Goal: Task Accomplishment & Management: Manage account settings

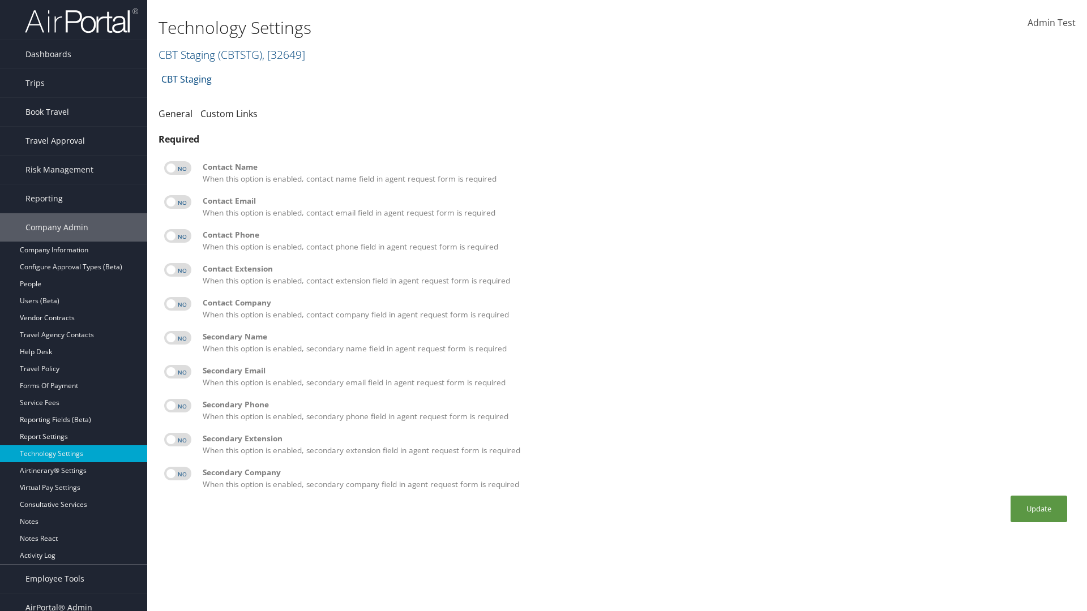
click at [178, 168] on label at bounding box center [177, 168] width 27 height 14
click at [177, 168] on input "checkbox" at bounding box center [173, 169] width 7 height 7
checkbox input "true"
click at [178, 202] on label at bounding box center [177, 202] width 27 height 14
click at [177, 202] on input "checkbox" at bounding box center [173, 203] width 7 height 7
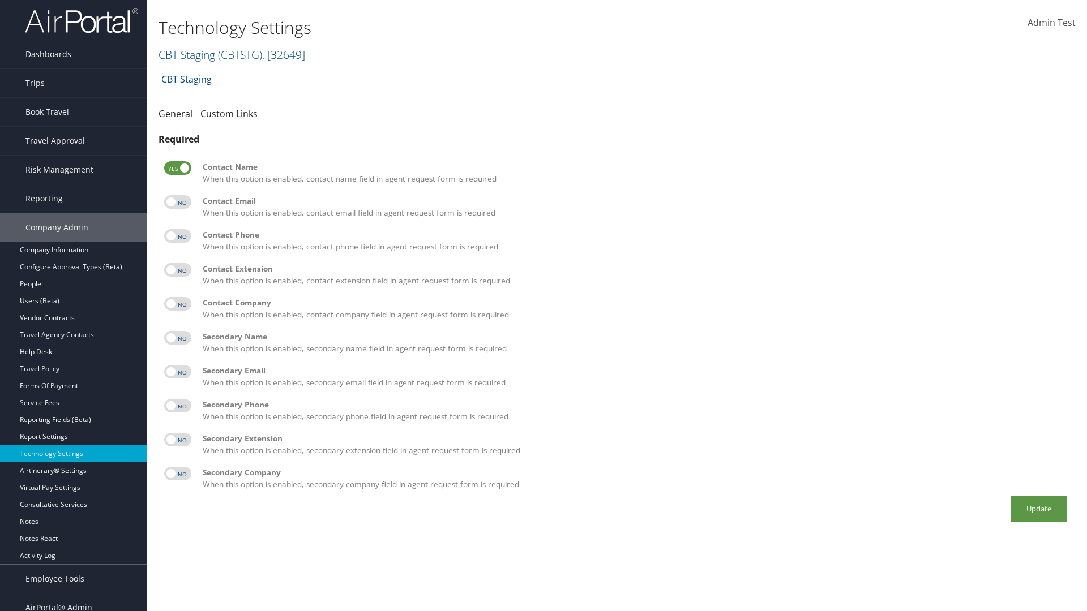
checkbox input "true"
click at [178, 236] on label at bounding box center [177, 236] width 27 height 14
click at [177, 236] on input "checkbox" at bounding box center [173, 237] width 7 height 7
checkbox input "true"
click at [178, 270] on label at bounding box center [177, 270] width 27 height 14
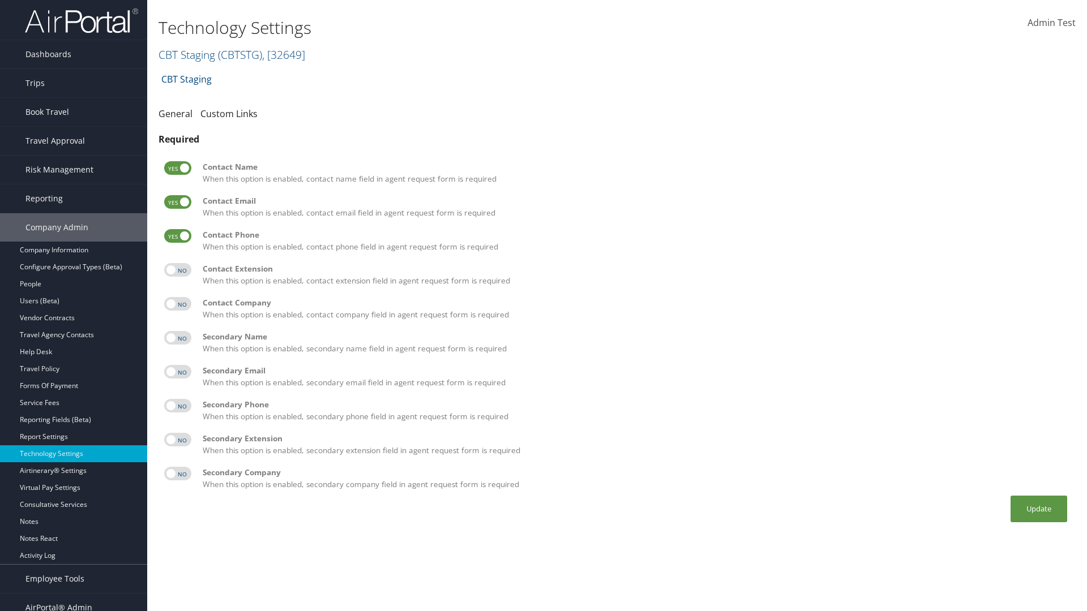
click at [177, 270] on input "checkbox" at bounding box center [173, 271] width 7 height 7
checkbox input "true"
click at [178, 304] on label at bounding box center [177, 304] width 27 height 14
click at [177, 304] on input "checkbox" at bounding box center [173, 305] width 7 height 7
checkbox input "true"
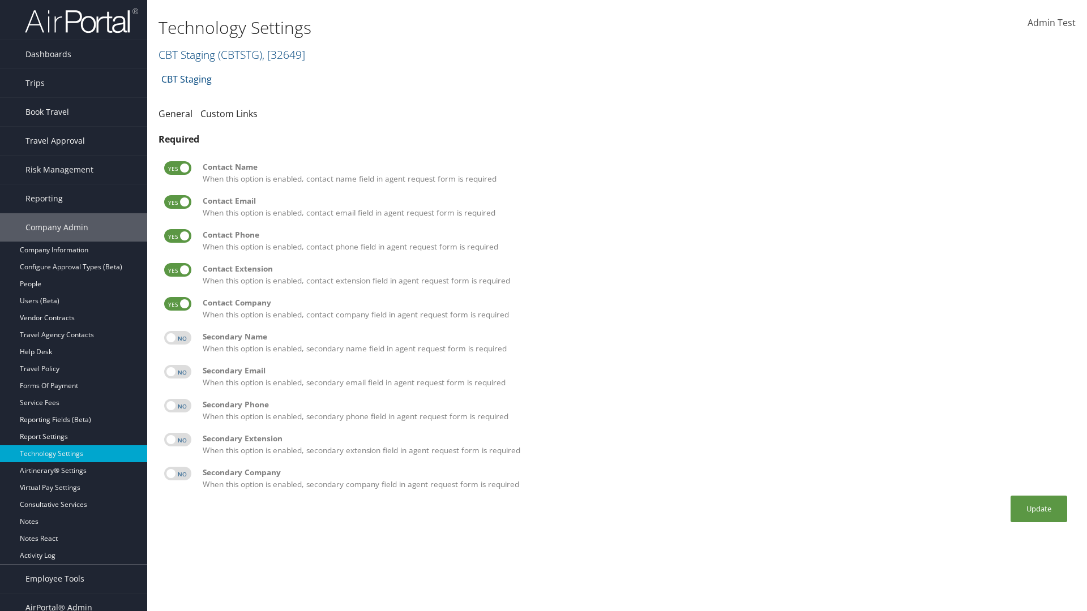
click at [178, 338] on label at bounding box center [177, 338] width 27 height 14
click at [177, 338] on input "checkbox" at bounding box center [173, 339] width 7 height 7
checkbox input "true"
click at [178, 372] on label at bounding box center [177, 372] width 27 height 14
click at [177, 372] on input "checkbox" at bounding box center [173, 373] width 7 height 7
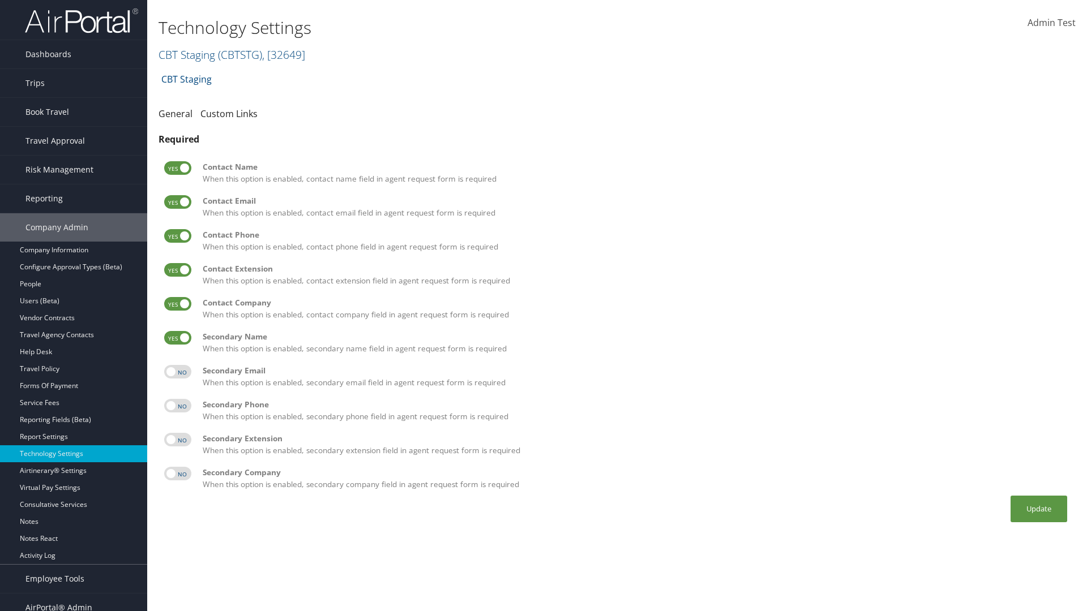
checkbox input "true"
click at [178, 406] on label at bounding box center [177, 406] width 27 height 14
click at [177, 406] on input "checkbox" at bounding box center [173, 407] width 7 height 7
checkbox input "true"
click at [178, 440] on label at bounding box center [177, 440] width 27 height 14
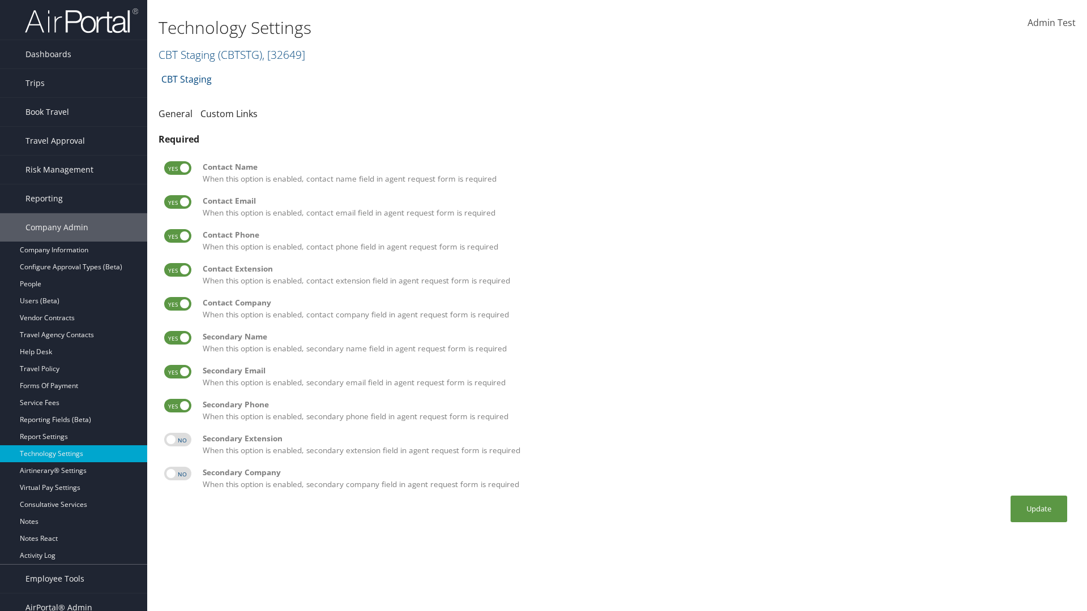
click at [177, 440] on input "checkbox" at bounding box center [173, 441] width 7 height 7
checkbox input "true"
click at [178, 474] on label at bounding box center [177, 474] width 27 height 14
click at [177, 474] on input "checkbox" at bounding box center [173, 475] width 7 height 7
checkbox input "true"
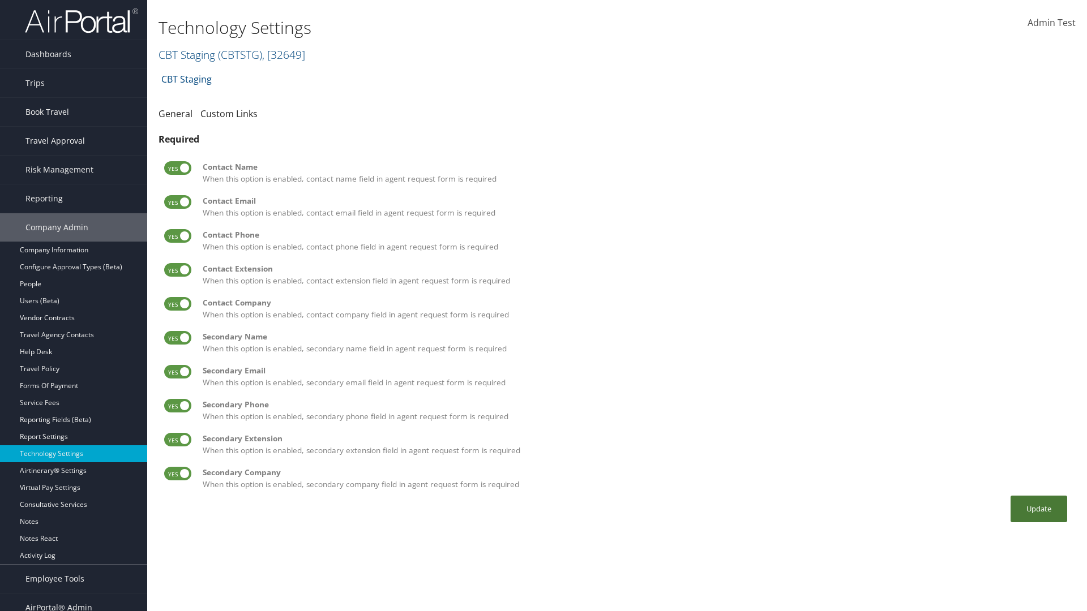
click at [1039, 509] on button "Update" at bounding box center [1039, 509] width 57 height 27
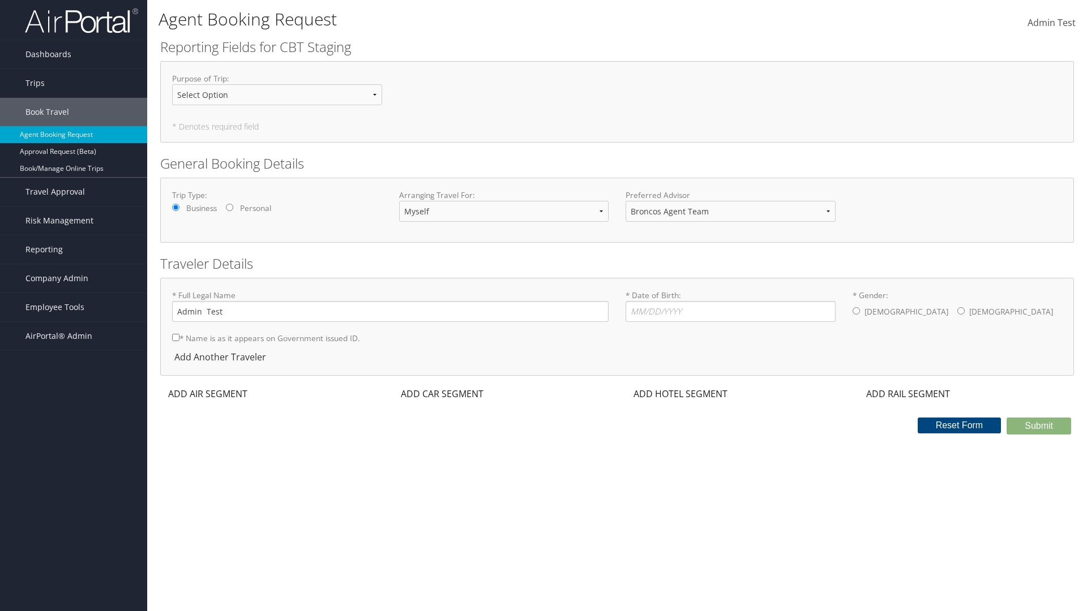
click at [208, 394] on div "ADD AIR SEGMENT" at bounding box center [206, 394] width 93 height 14
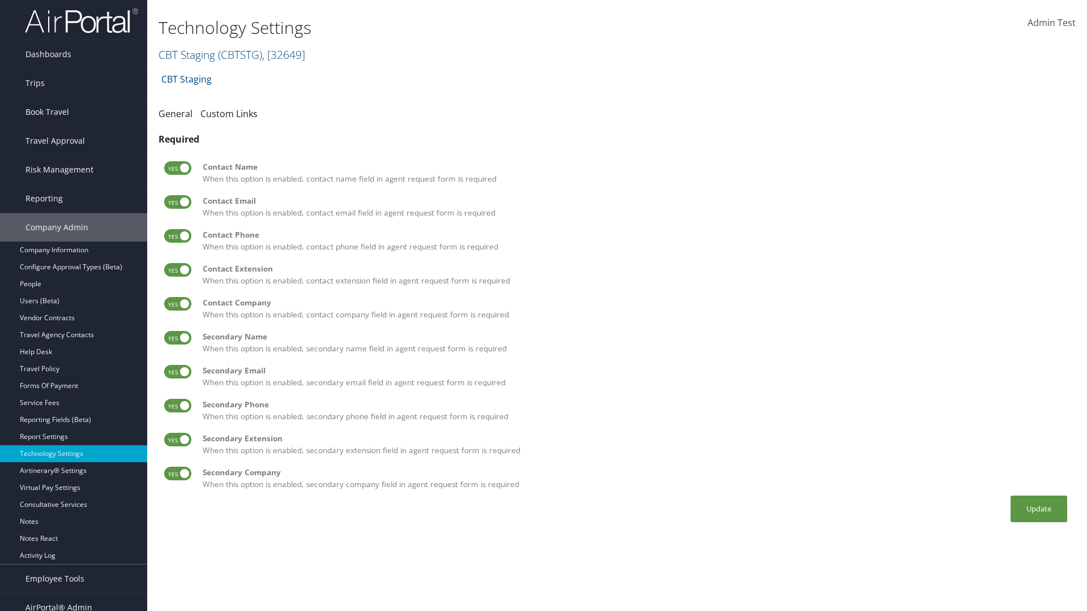
click at [178, 168] on label at bounding box center [177, 168] width 27 height 14
click at [177, 168] on input "checkbox" at bounding box center [173, 169] width 7 height 7
checkbox input "false"
click at [178, 202] on label at bounding box center [177, 202] width 27 height 14
click at [177, 202] on input "checkbox" at bounding box center [173, 203] width 7 height 7
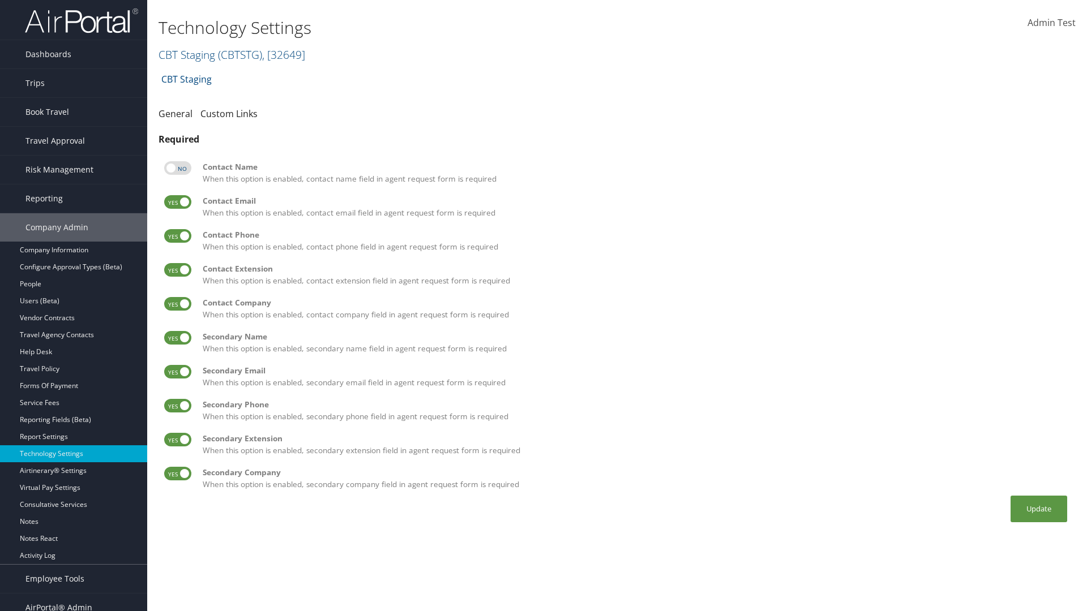
checkbox input "false"
click at [178, 236] on label at bounding box center [177, 236] width 27 height 14
click at [177, 236] on input "checkbox" at bounding box center [173, 237] width 7 height 7
checkbox input "false"
click at [178, 270] on label at bounding box center [177, 270] width 27 height 14
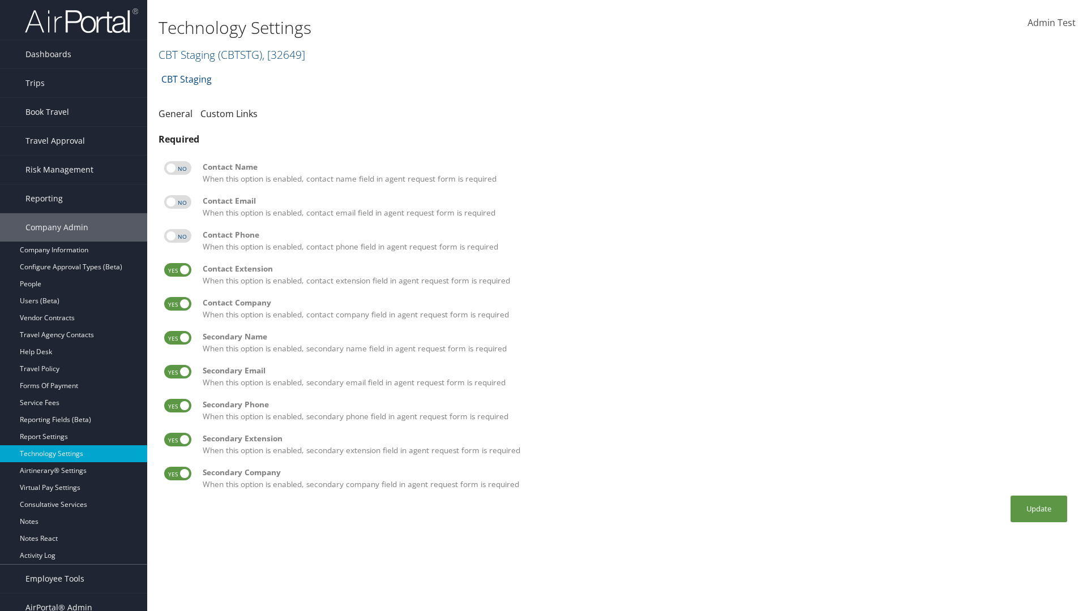
click at [177, 270] on input "checkbox" at bounding box center [173, 271] width 7 height 7
checkbox input "false"
click at [178, 304] on label at bounding box center [177, 304] width 27 height 14
click at [177, 304] on input "checkbox" at bounding box center [173, 305] width 7 height 7
checkbox input "false"
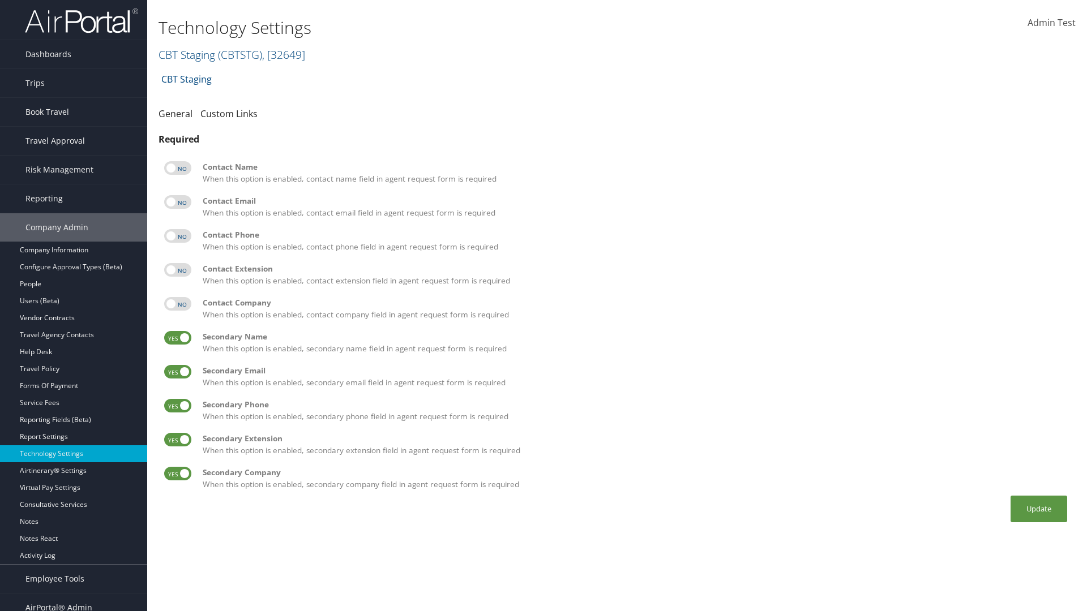
click at [178, 338] on label at bounding box center [177, 338] width 27 height 14
click at [177, 338] on input "checkbox" at bounding box center [173, 339] width 7 height 7
checkbox input "false"
click at [178, 372] on label at bounding box center [177, 372] width 27 height 14
click at [177, 372] on input "checkbox" at bounding box center [173, 373] width 7 height 7
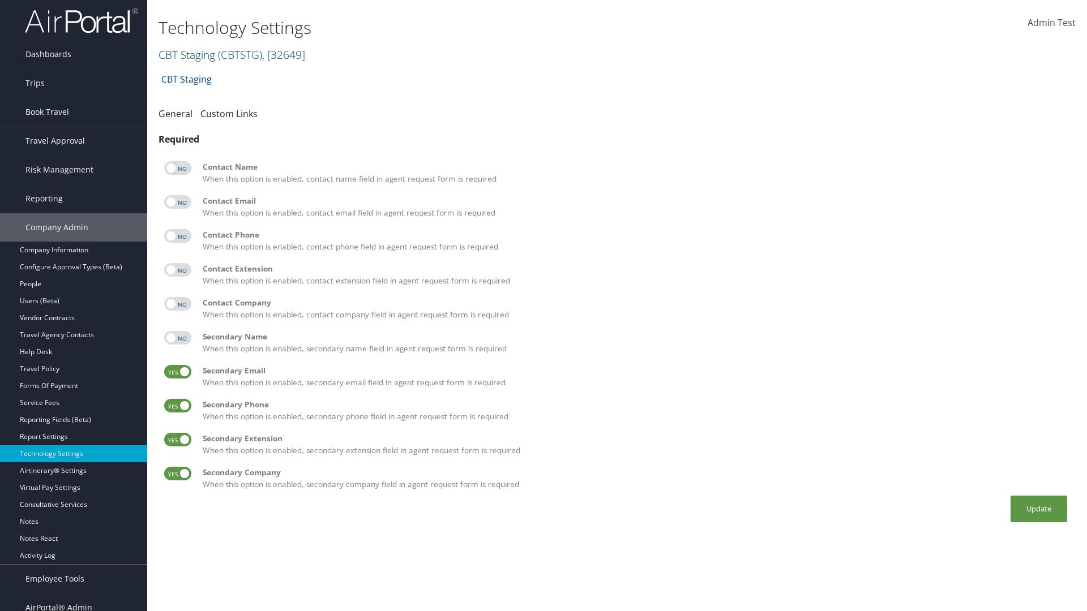
checkbox input "false"
click at [178, 406] on label at bounding box center [177, 406] width 27 height 14
click at [177, 406] on input "checkbox" at bounding box center [173, 407] width 7 height 7
checkbox input "false"
click at [178, 440] on label at bounding box center [177, 440] width 27 height 14
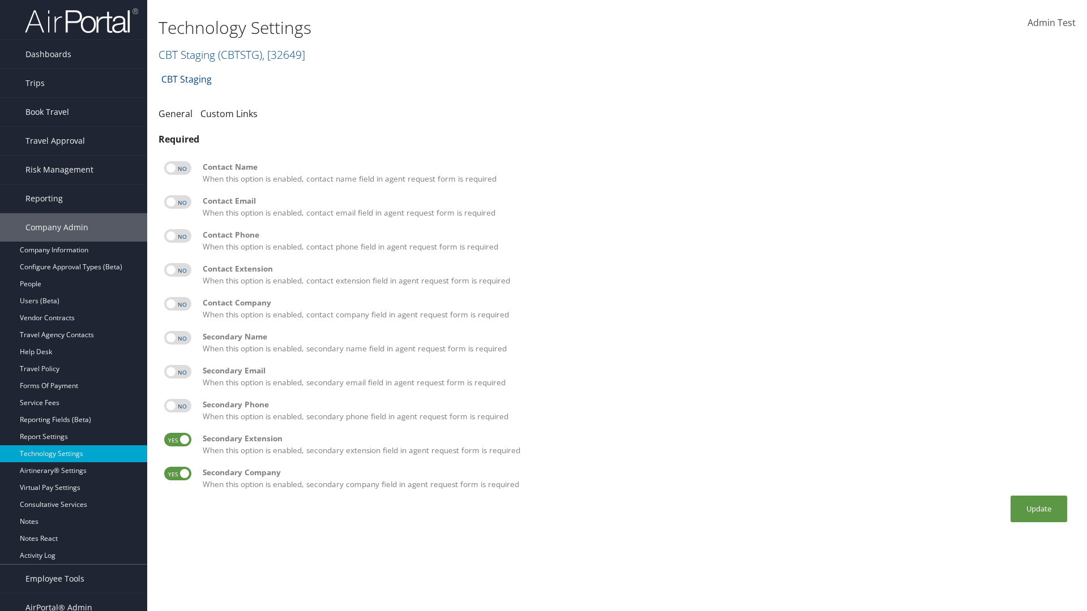
click at [177, 440] on input "checkbox" at bounding box center [173, 441] width 7 height 7
checkbox input "false"
click at [178, 474] on label at bounding box center [177, 474] width 27 height 14
click at [177, 474] on input "checkbox" at bounding box center [173, 475] width 7 height 7
checkbox input "false"
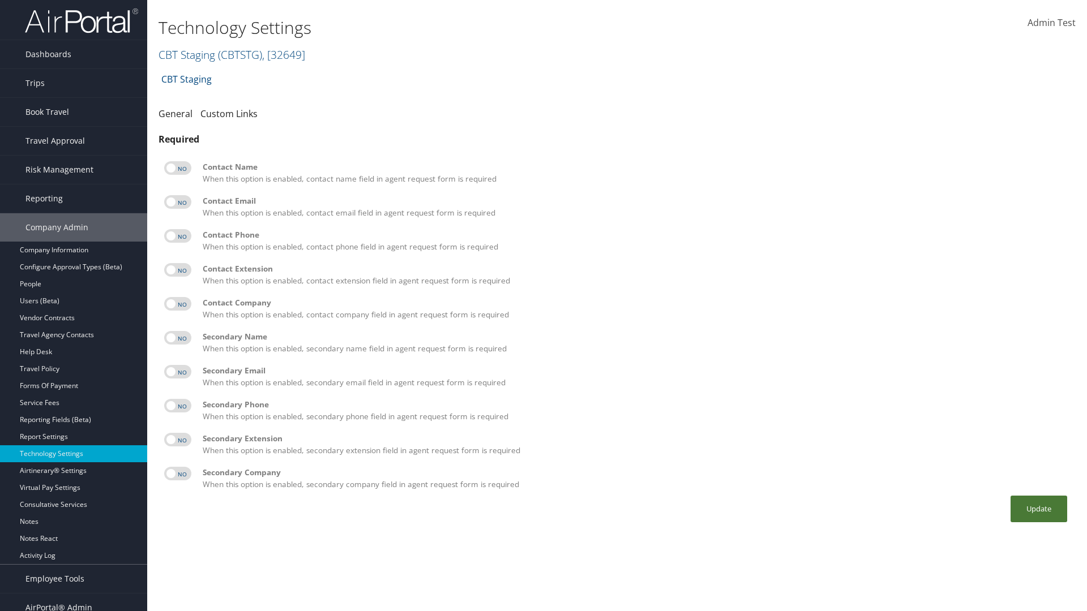
click at [1039, 509] on button "Update" at bounding box center [1039, 509] width 57 height 27
